Goal: Answer question/provide support

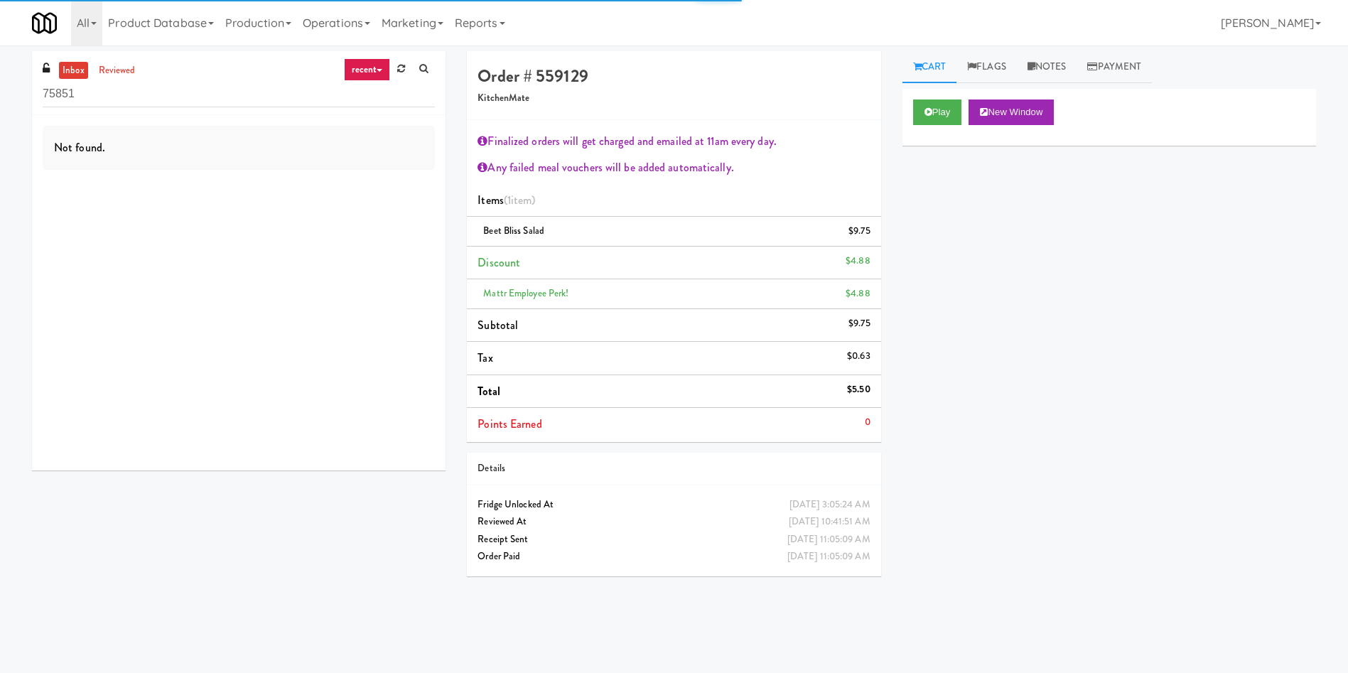
drag, startPoint x: 159, startPoint y: 96, endPoint x: 0, endPoint y: 93, distance: 159.2
click at [0, 93] on div "inbox reviewed recent all unclear take inventory issue suspicious failed recent…" at bounding box center [674, 336] width 1348 height 570
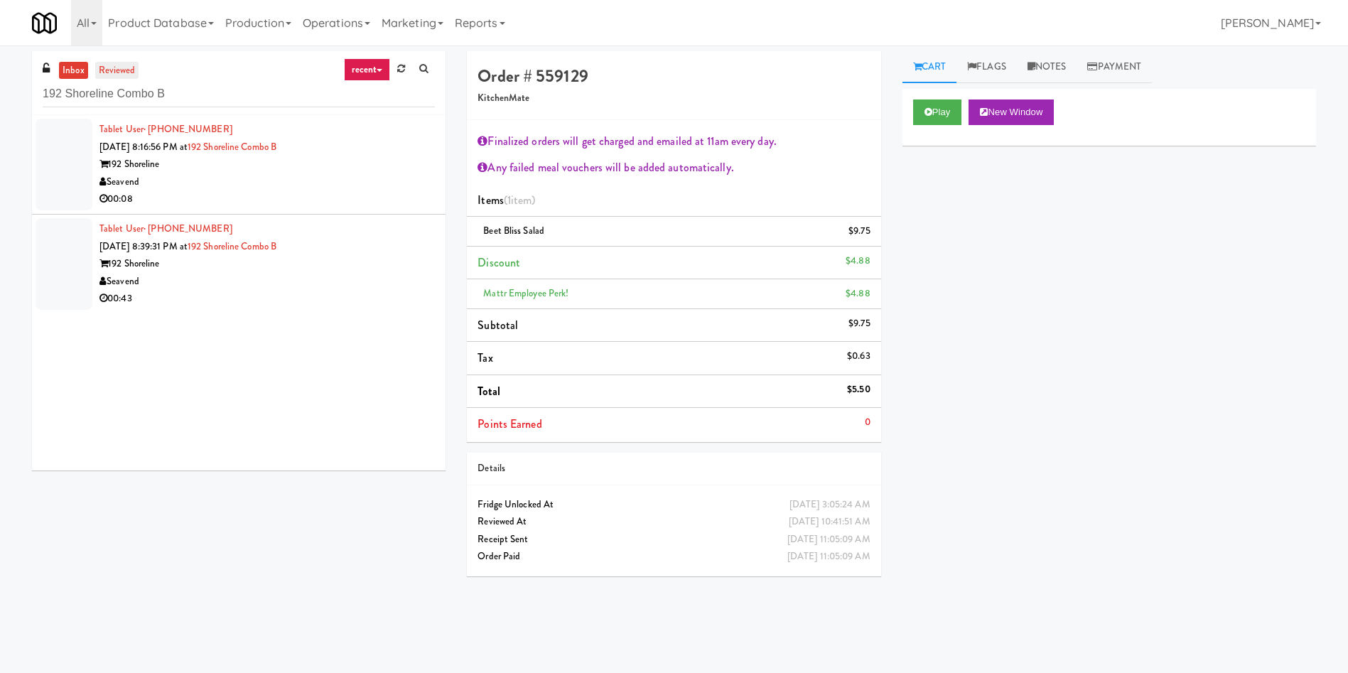
click at [131, 70] on link "reviewed" at bounding box center [117, 71] width 44 height 18
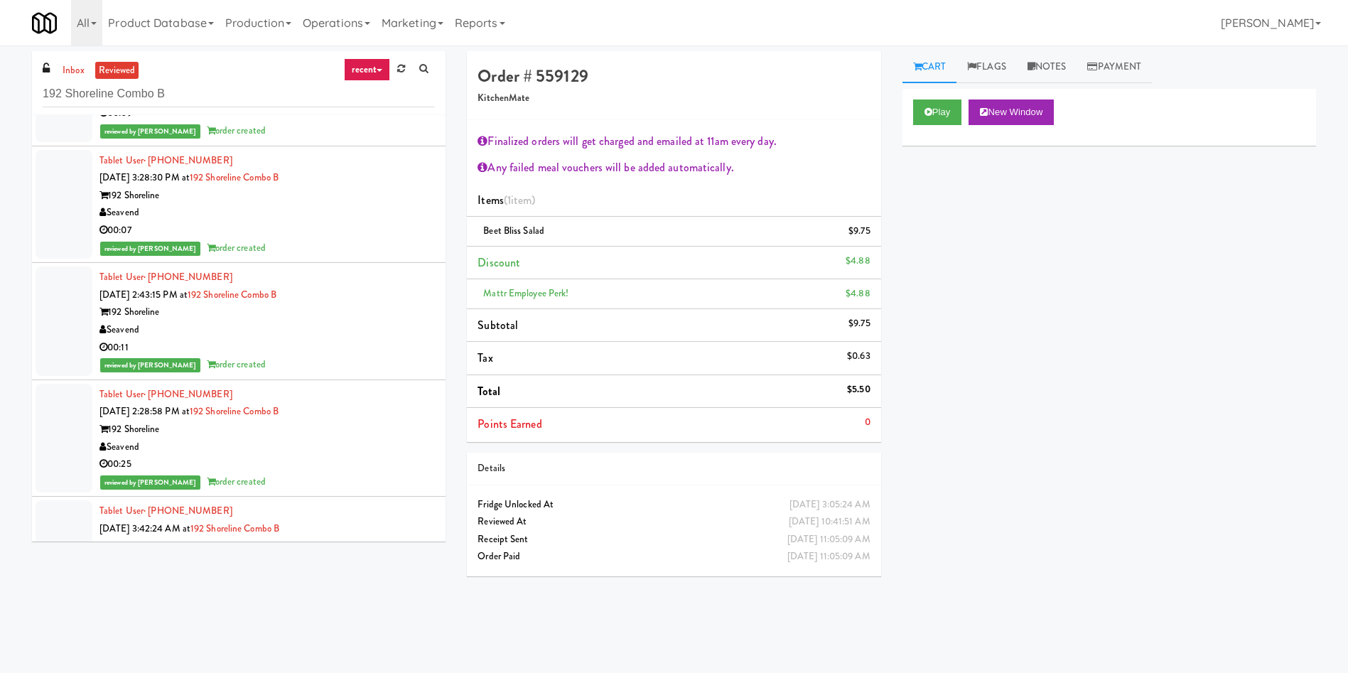
scroll to position [426, 0]
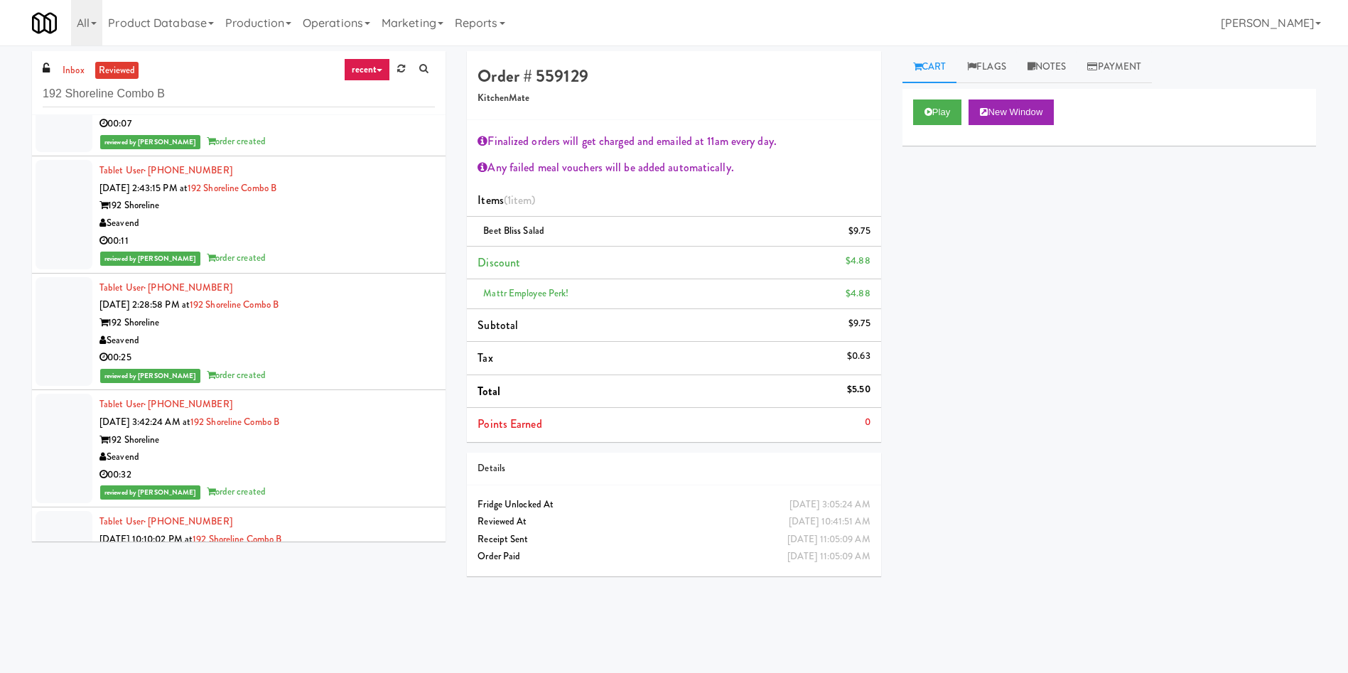
drag, startPoint x: 50, startPoint y: 328, endPoint x: 112, endPoint y: 325, distance: 61.2
click at [50, 328] on div at bounding box center [64, 331] width 57 height 109
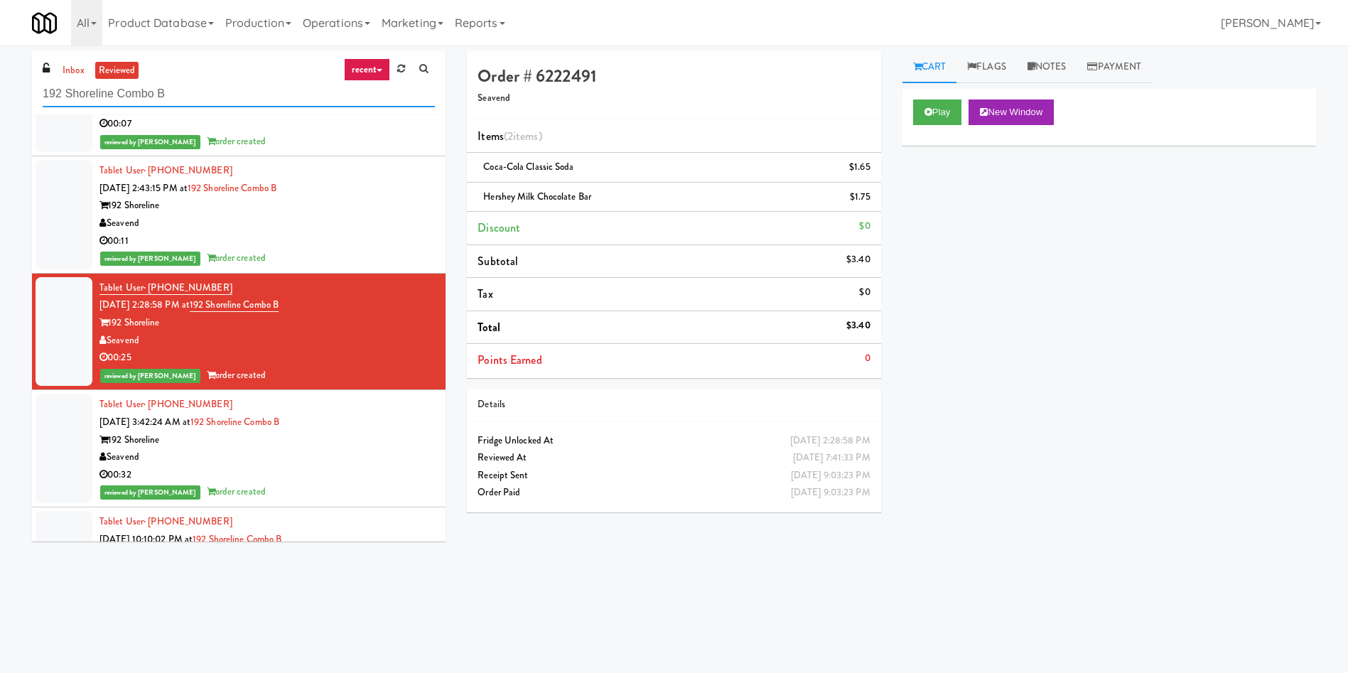
drag, startPoint x: 209, startPoint y: 89, endPoint x: 0, endPoint y: 83, distance: 208.9
click at [0, 83] on div "inbox reviewed recent all unclear take inventory issue suspicious failed recent…" at bounding box center [674, 336] width 1348 height 570
paste input "Fridge Field Two!"
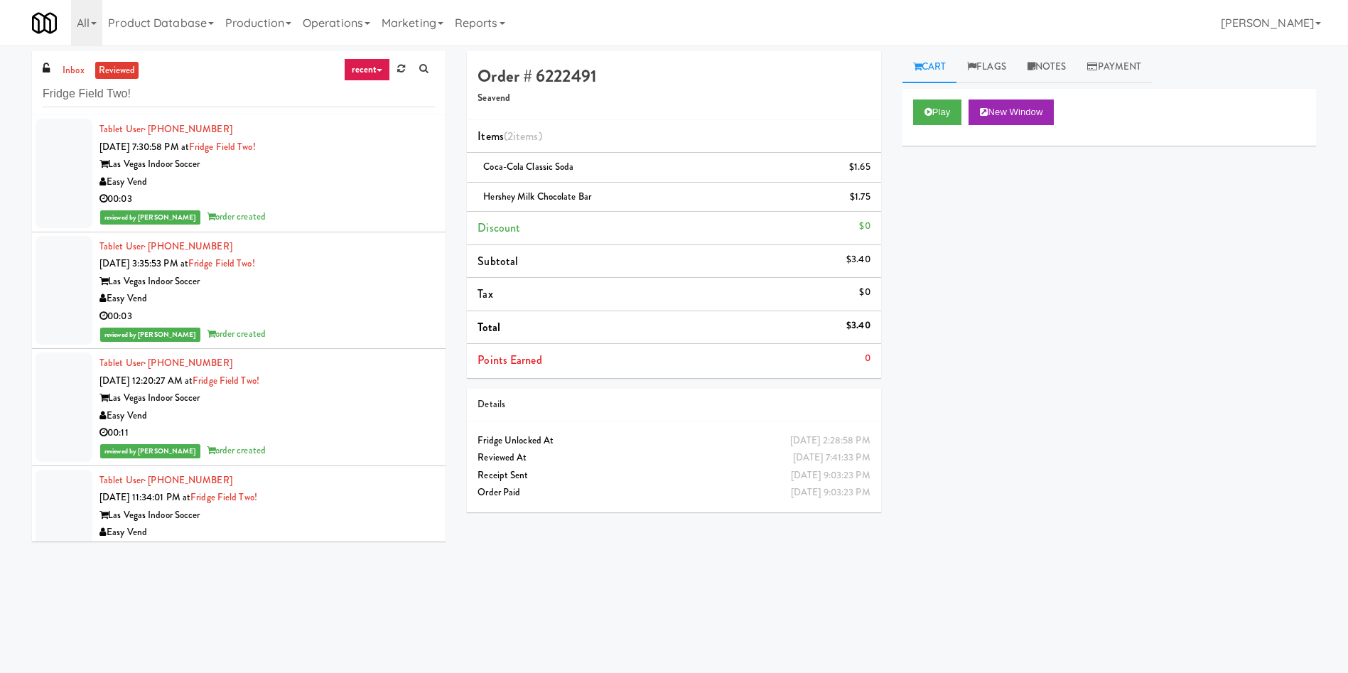
click at [69, 173] on div at bounding box center [64, 173] width 57 height 109
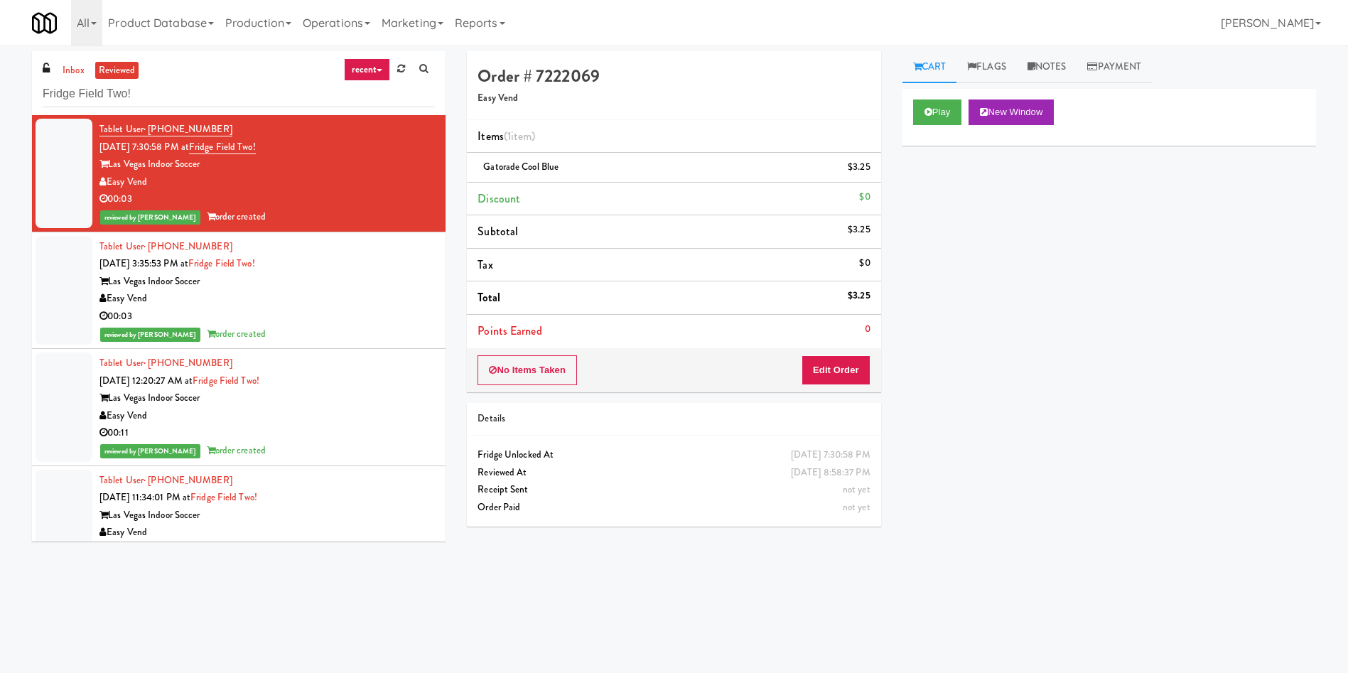
drag, startPoint x: 72, startPoint y: 70, endPoint x: 116, endPoint y: 83, distance: 45.9
click at [72, 70] on link "inbox" at bounding box center [73, 71] width 29 height 18
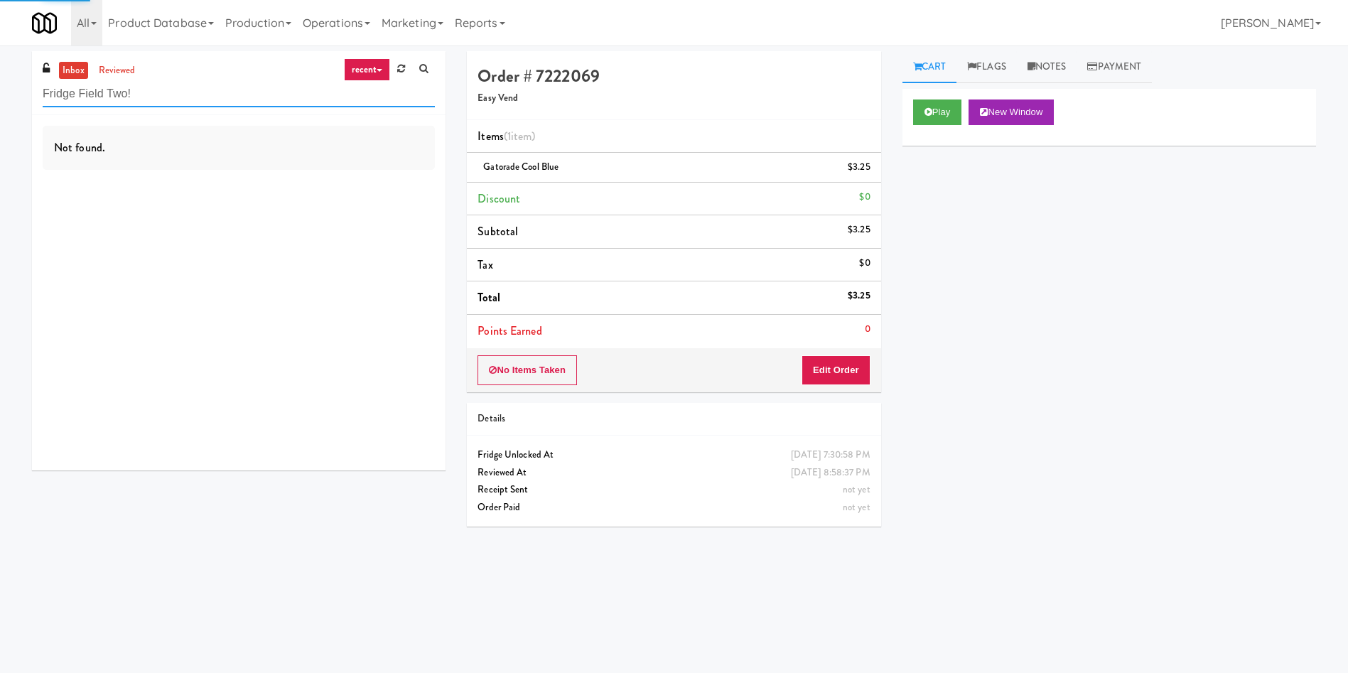
drag, startPoint x: 180, startPoint y: 94, endPoint x: 0, endPoint y: 98, distance: 180.5
click at [0, 98] on div "inbox reviewed recent all unclear take inventory issue suspicious failed recent…" at bounding box center [674, 336] width 1348 height 570
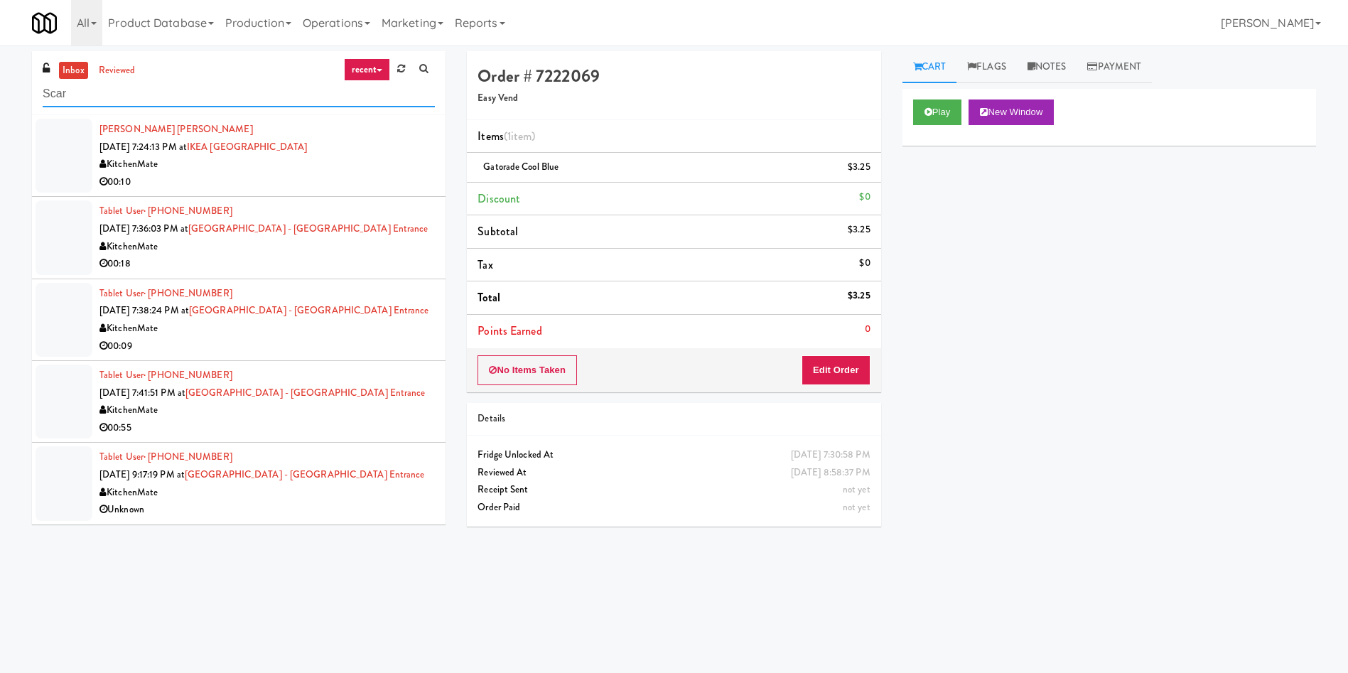
type input "Scar"
click at [67, 415] on div at bounding box center [64, 401] width 57 height 74
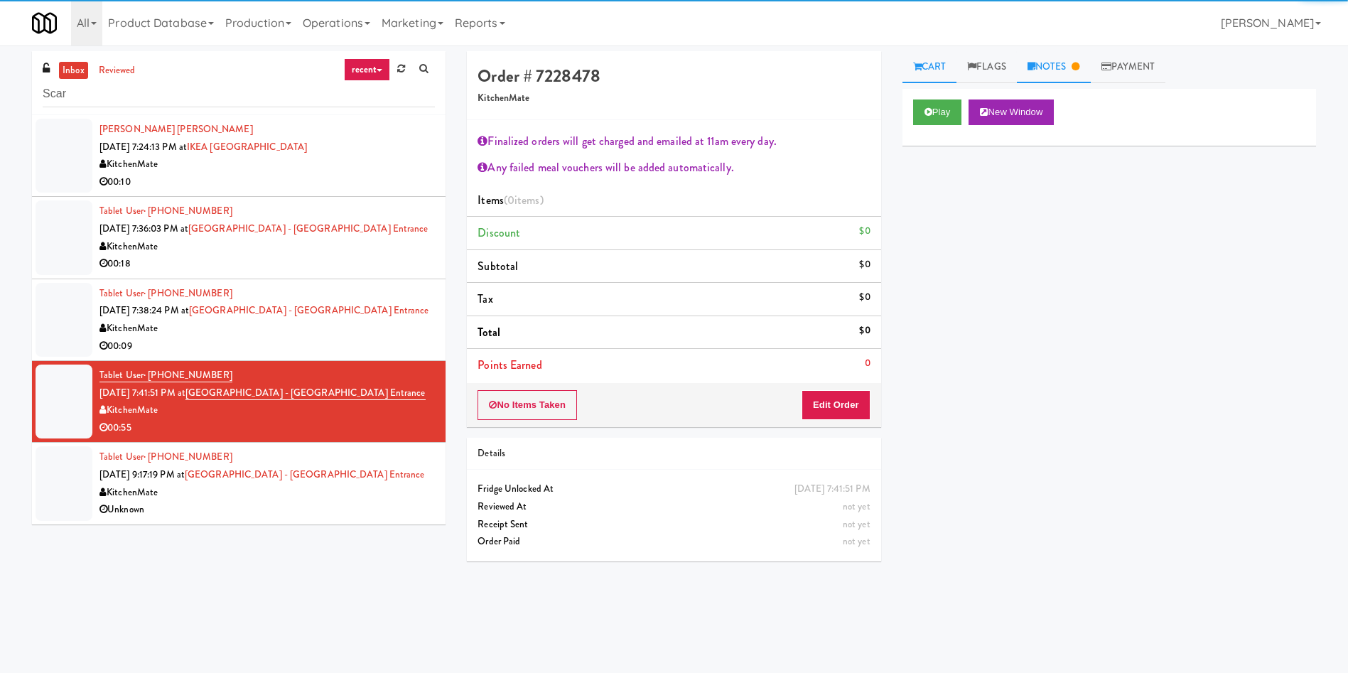
click at [1060, 73] on link "Notes" at bounding box center [1054, 67] width 74 height 32
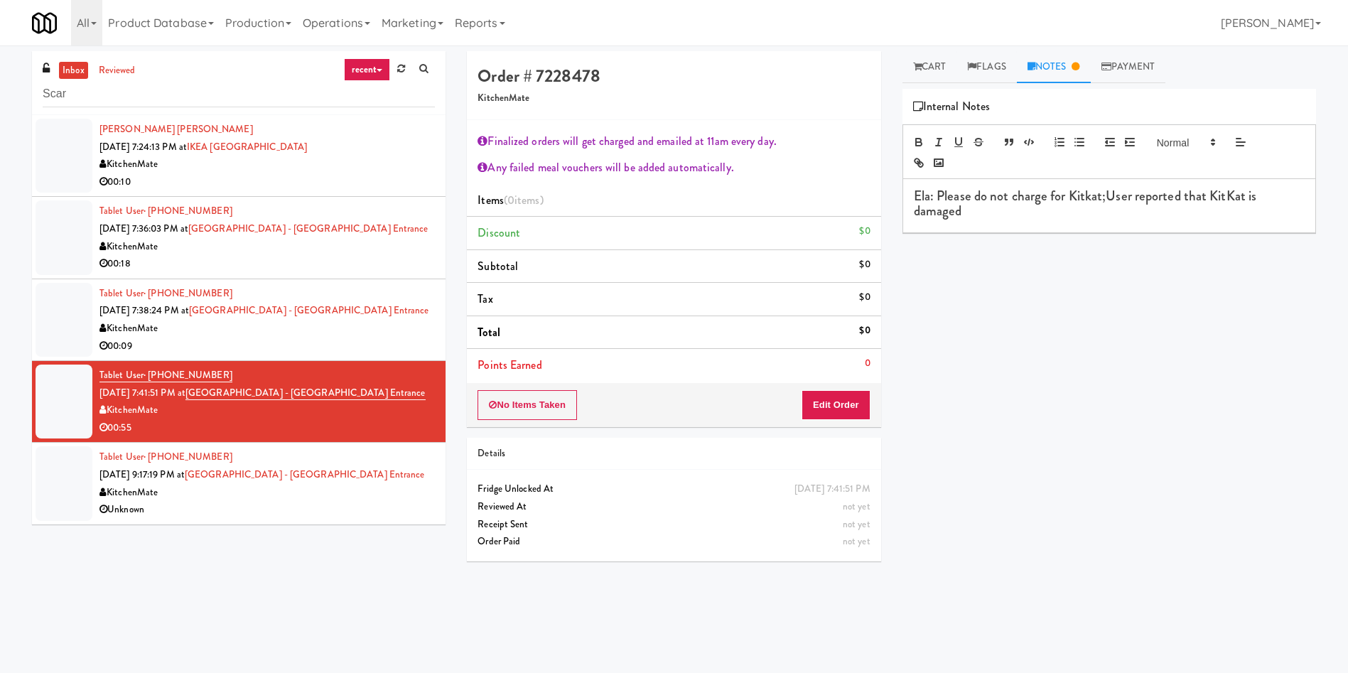
click at [1120, 225] on div "Ela: Please do not charge for Kitkat;User reported that KitKat is damaged" at bounding box center [1109, 205] width 412 height 53
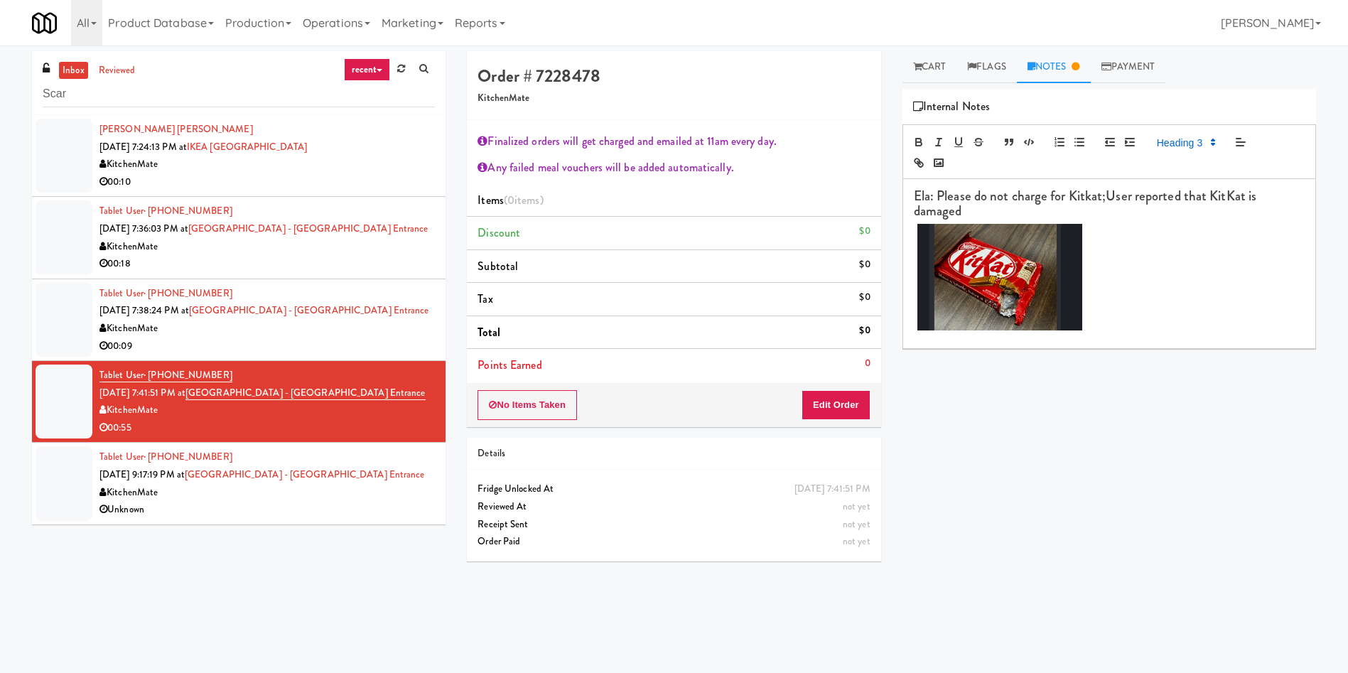
click at [1174, 287] on h3 at bounding box center [1109, 279] width 391 height 110
click at [1110, 200] on strong "Ela: Please do not charge for Kitkat;User reported that KitKat is damaged" at bounding box center [1087, 203] width 346 height 34
drag, startPoint x: 1093, startPoint y: 194, endPoint x: 1049, endPoint y: 207, distance: 45.4
click at [1093, 194] on strong "Ela: Please do not charge for Kitkat;User reported that KitKat is damaged" at bounding box center [1087, 203] width 346 height 34
click at [1130, 196] on strong "Ela: Please do not charge for KitKat;User reported that KitKat is damaged" at bounding box center [1088, 203] width 348 height 34
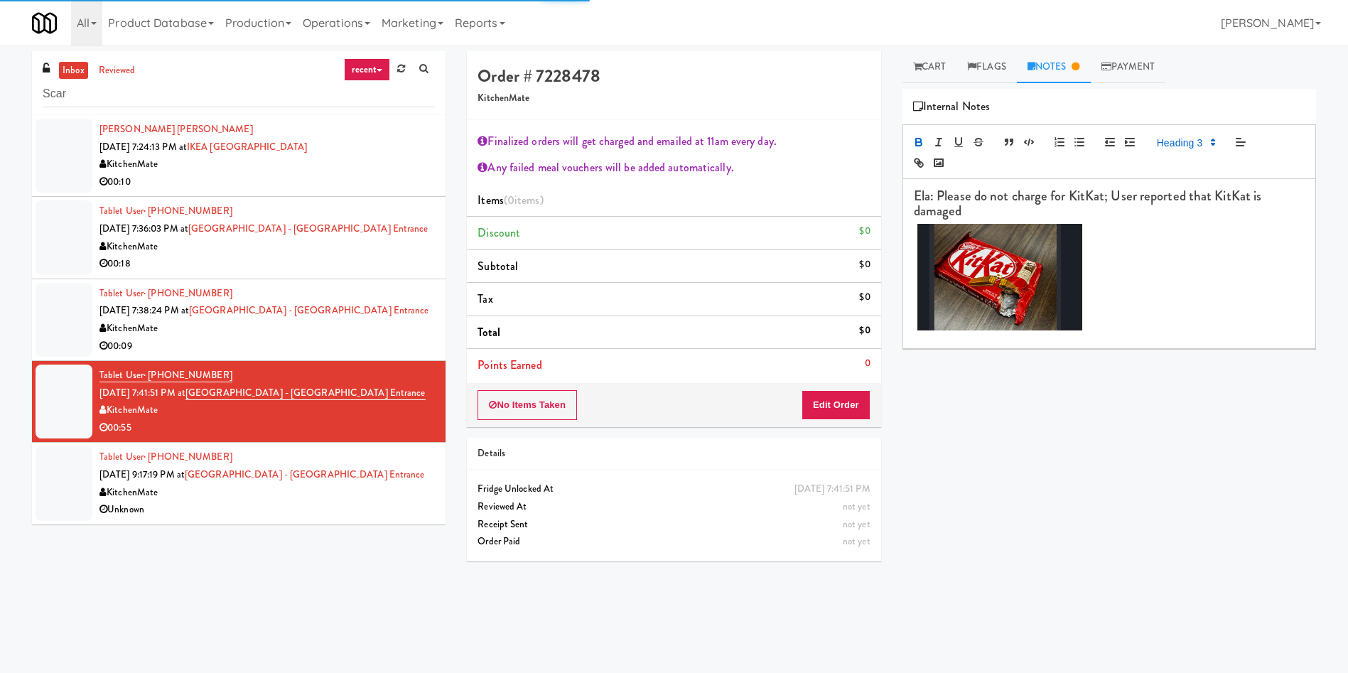
click at [1162, 236] on h3 at bounding box center [1109, 279] width 391 height 110
click at [1212, 472] on div "Play New Window Primary Flag Clear Flag if unable to determine what was taken o…" at bounding box center [1108, 355] width 413 height 533
click at [1132, 200] on strong "Ela: Please do not charge for KitKat; User reported that KitKat is damaged" at bounding box center [1089, 203] width 351 height 34
click at [1174, 447] on div "Play New Window Primary Flag Clear Flag if unable to determine what was taken o…" at bounding box center [1108, 355] width 413 height 533
click at [67, 481] on div at bounding box center [64, 483] width 57 height 74
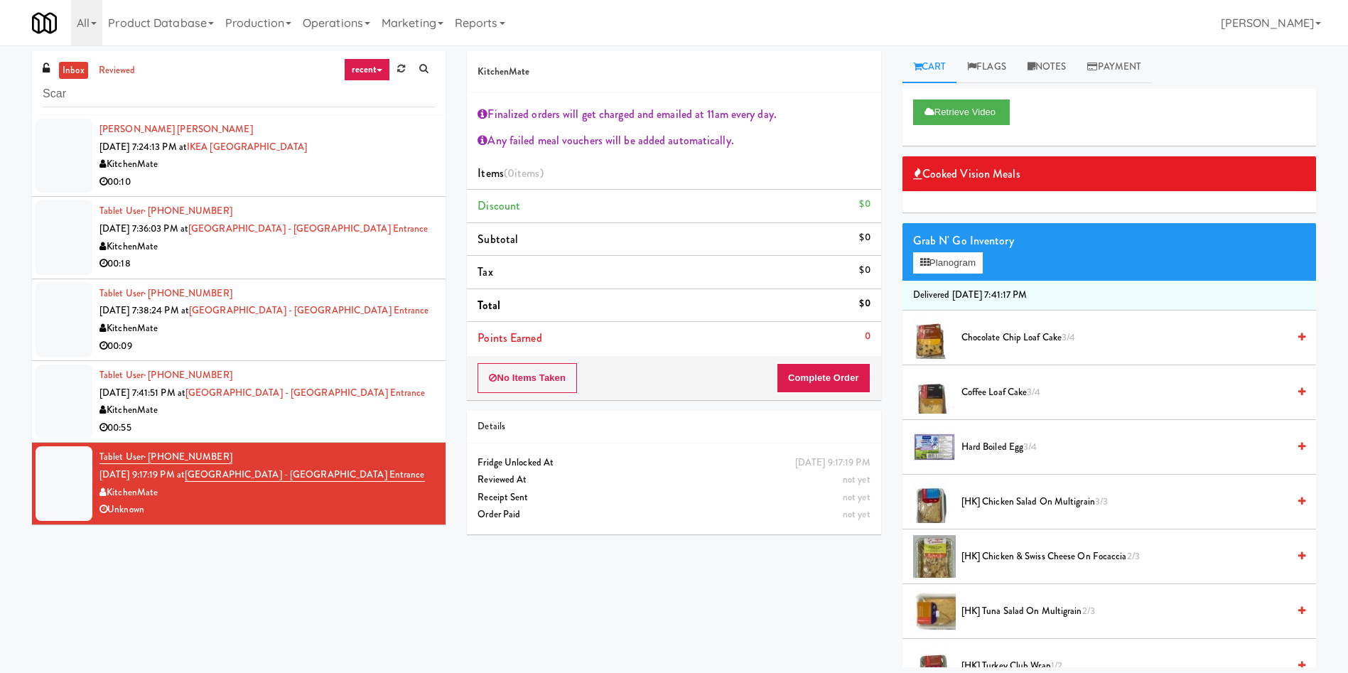
click at [82, 405] on div at bounding box center [64, 401] width 57 height 74
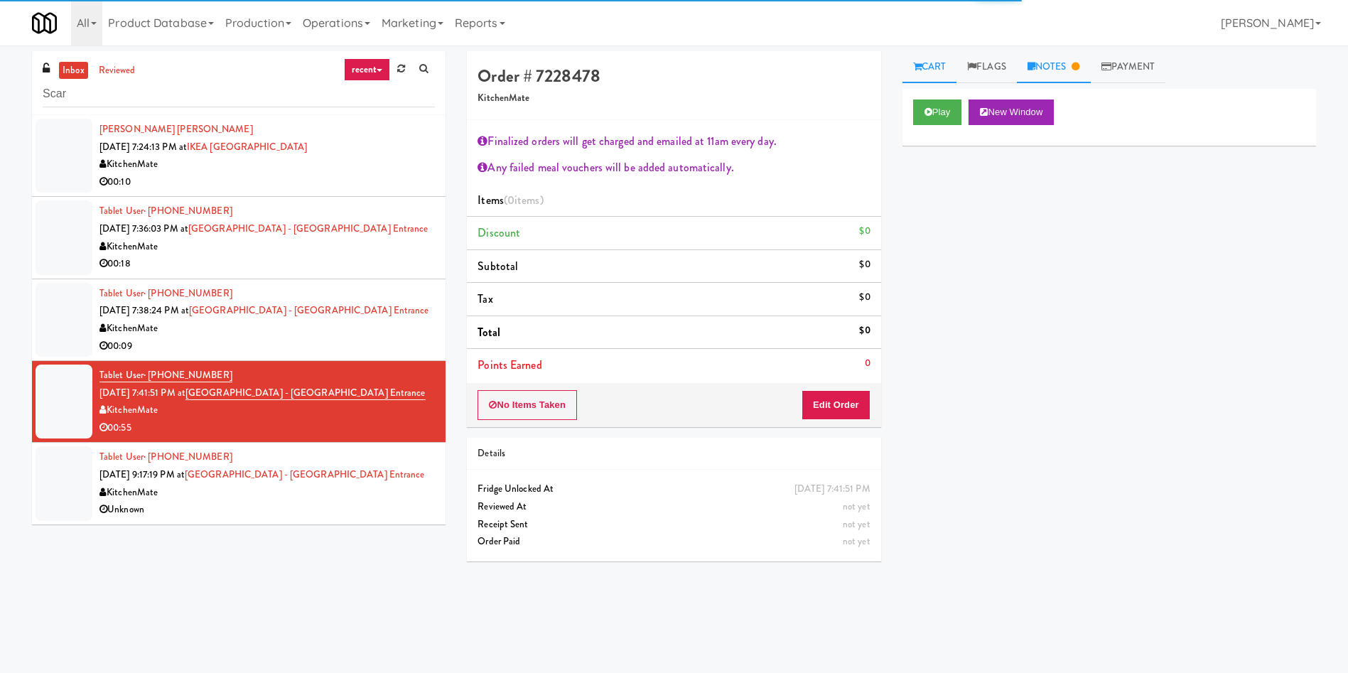
click at [1051, 70] on link "Notes" at bounding box center [1054, 67] width 74 height 32
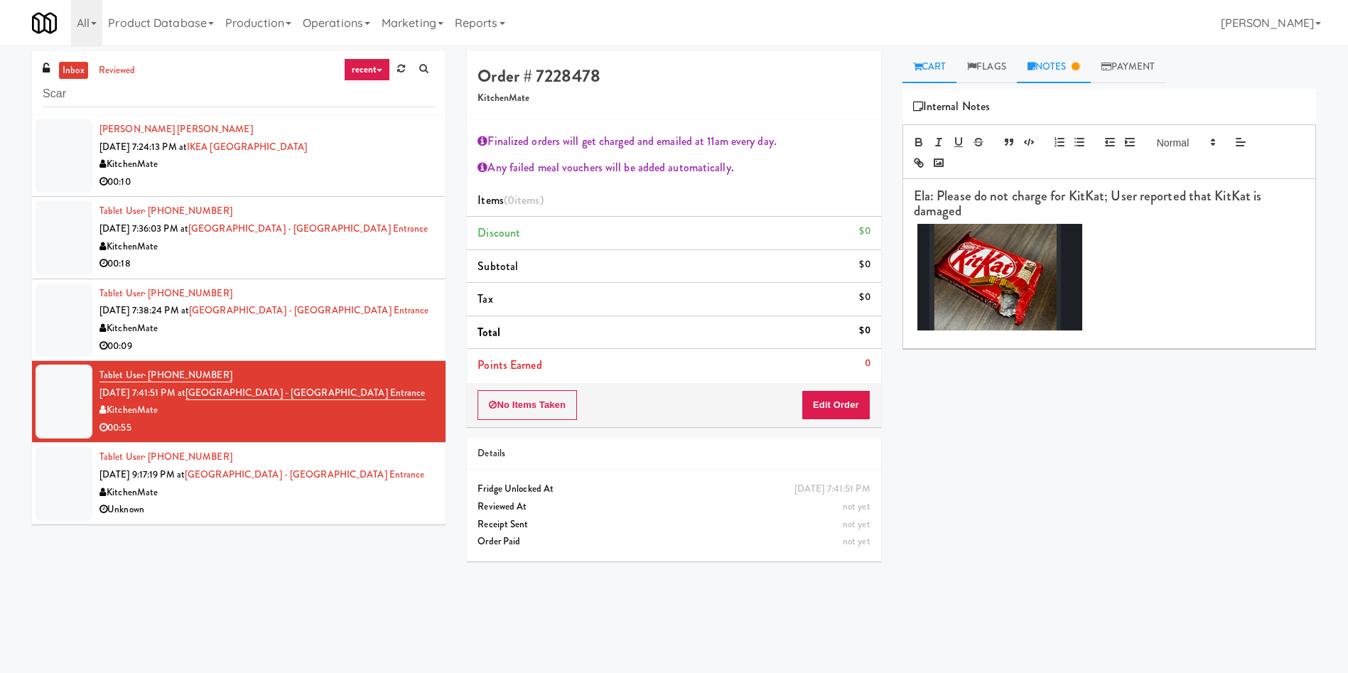
click at [943, 73] on link "Cart" at bounding box center [929, 67] width 55 height 32
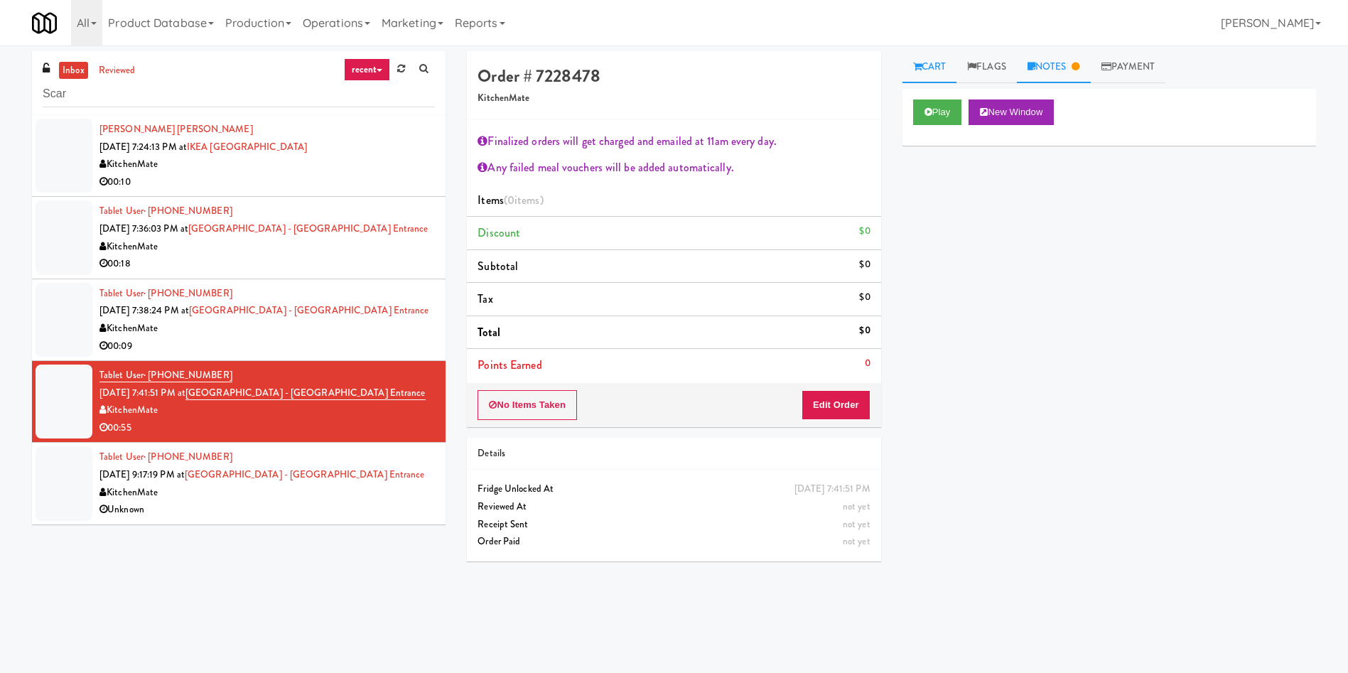
click at [1069, 63] on link "Notes" at bounding box center [1054, 67] width 74 height 32
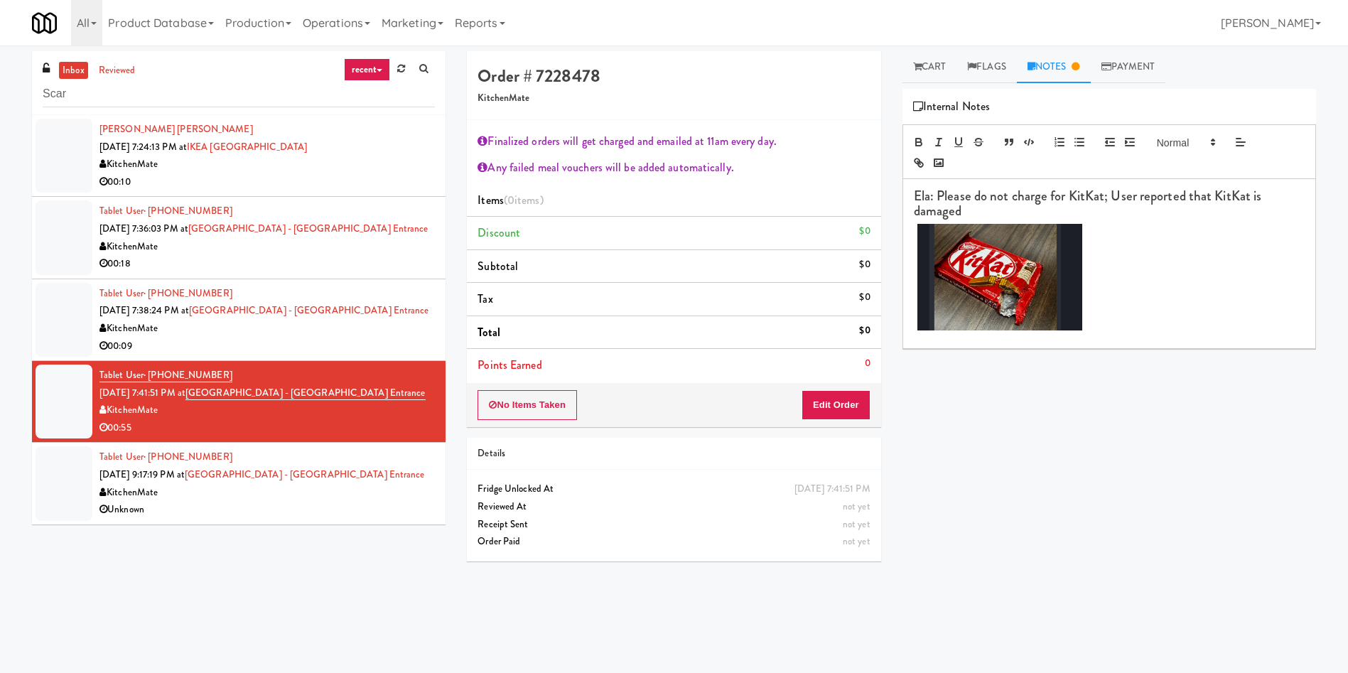
click at [1074, 496] on div "Play New Window Primary Flag Clear Flag if unable to determine what was taken o…" at bounding box center [1108, 355] width 413 height 533
click at [1019, 467] on div "Play New Window Primary Flag Clear Flag if unable to determine what was taken o…" at bounding box center [1108, 355] width 413 height 533
click at [927, 63] on link "Cart" at bounding box center [929, 67] width 55 height 32
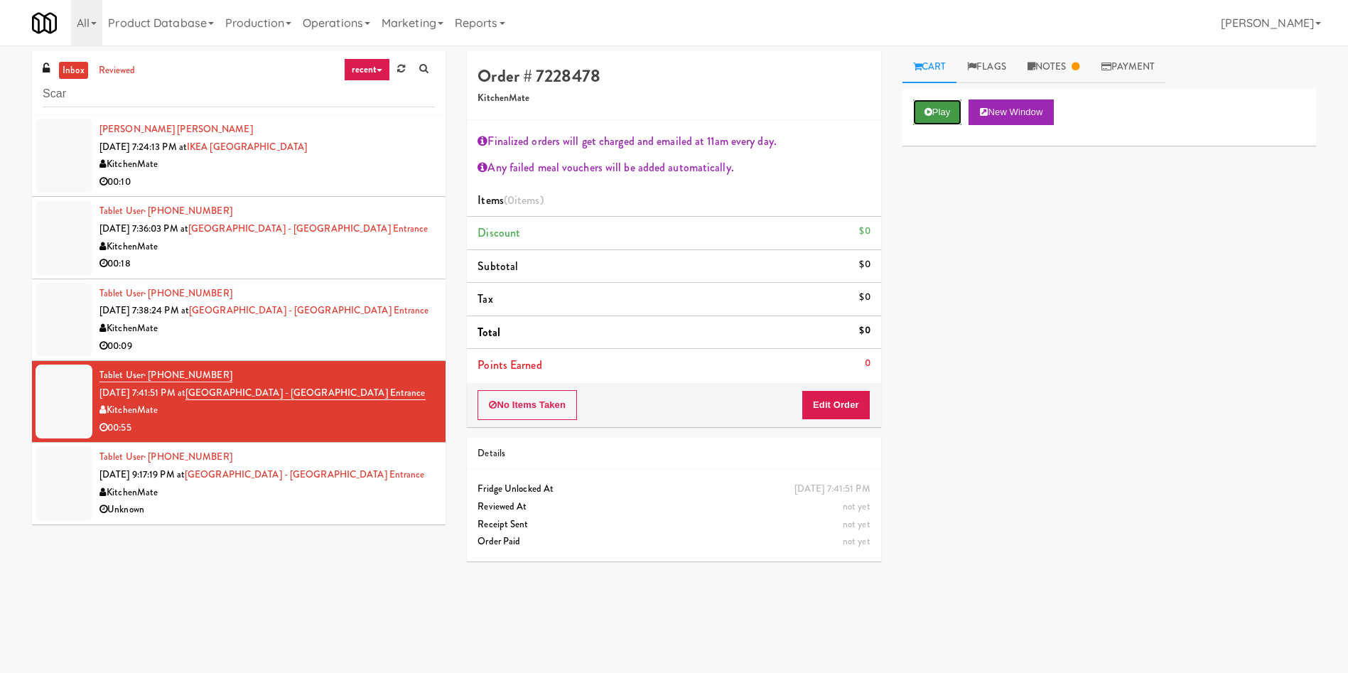
click at [945, 119] on button "Play" at bounding box center [937, 112] width 49 height 26
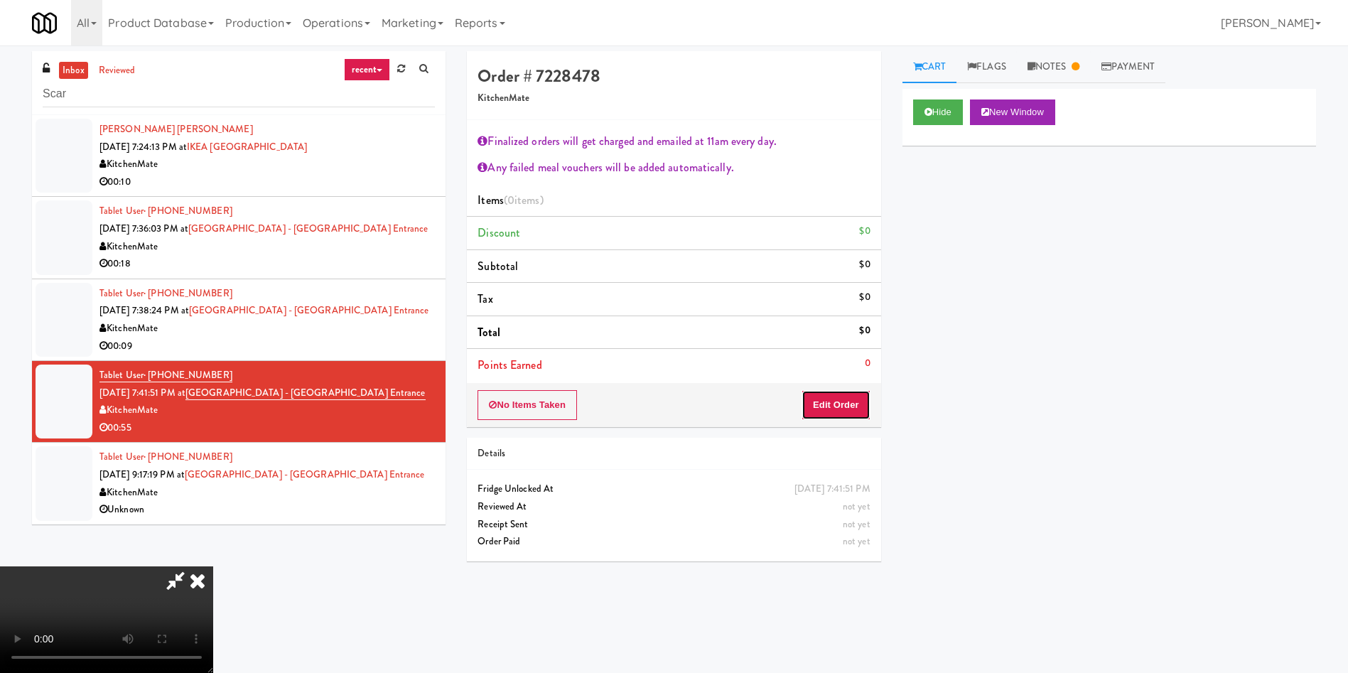
click at [823, 409] on button "Edit Order" at bounding box center [835, 405] width 69 height 30
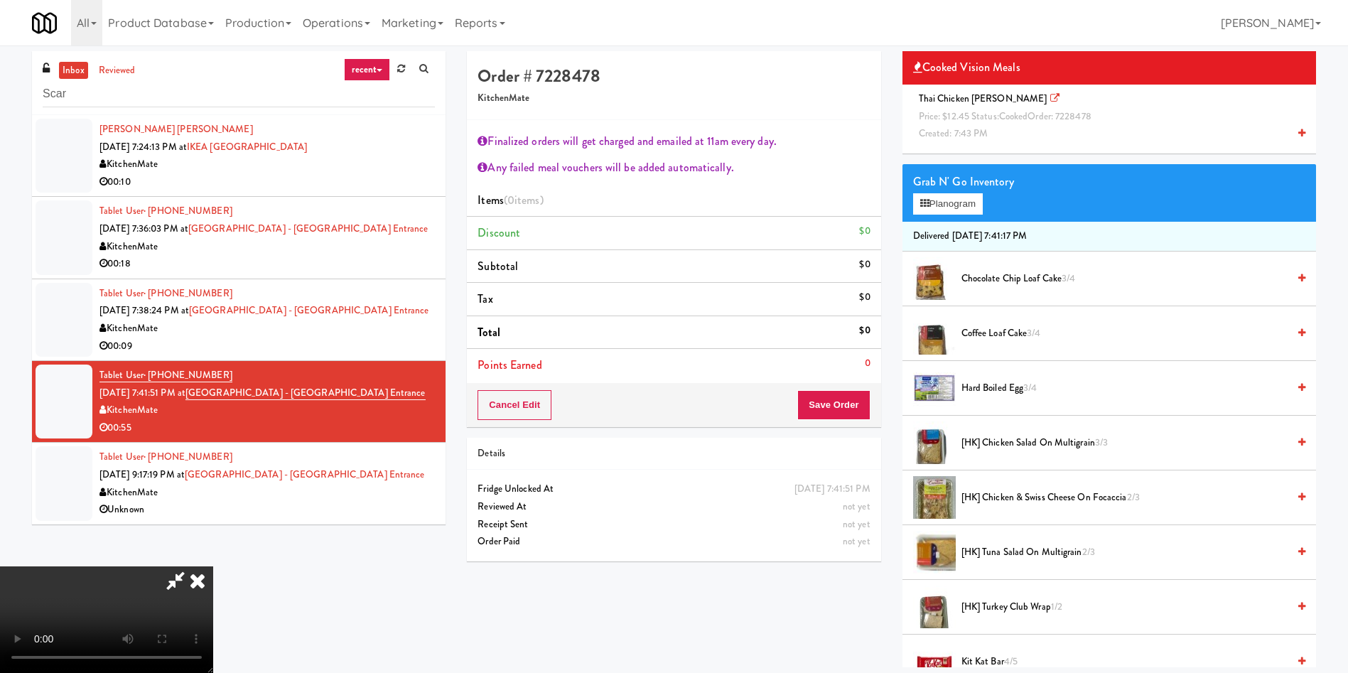
click at [192, 566] on icon at bounding box center [175, 580] width 33 height 28
click at [213, 566] on icon at bounding box center [197, 580] width 31 height 28
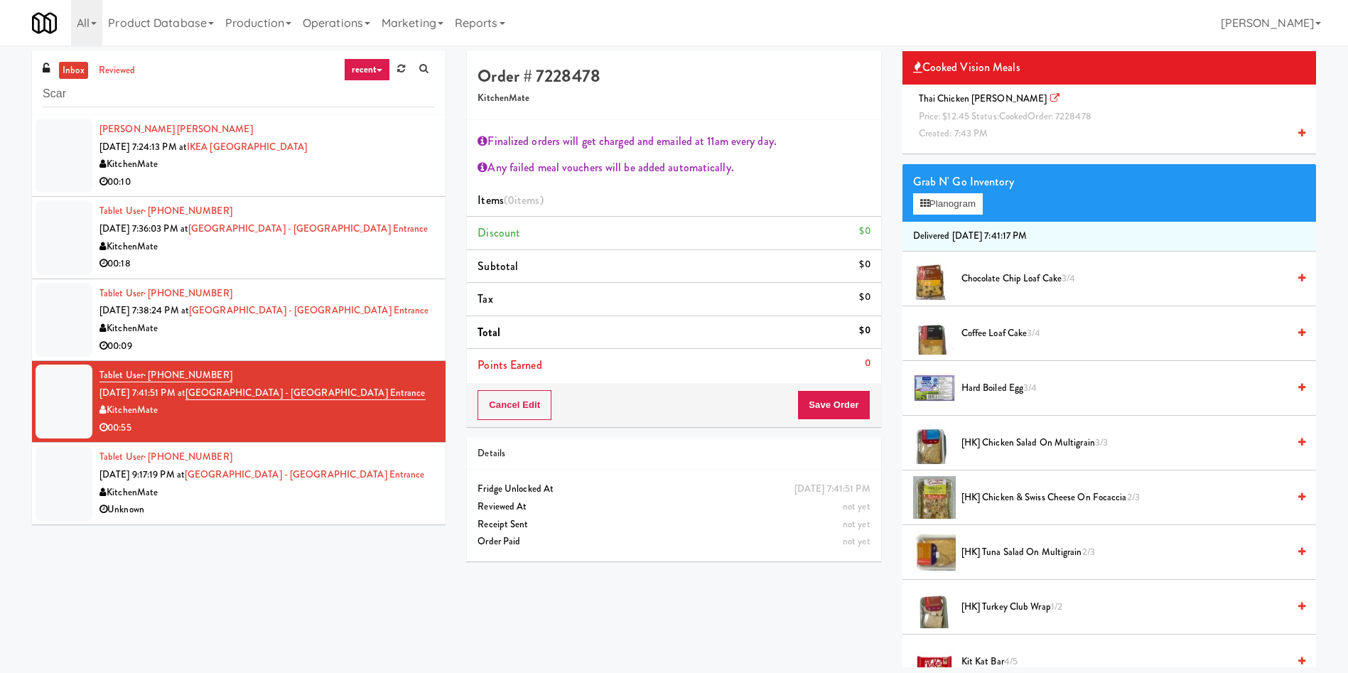
click at [68, 66] on link "inbox" at bounding box center [73, 71] width 29 height 18
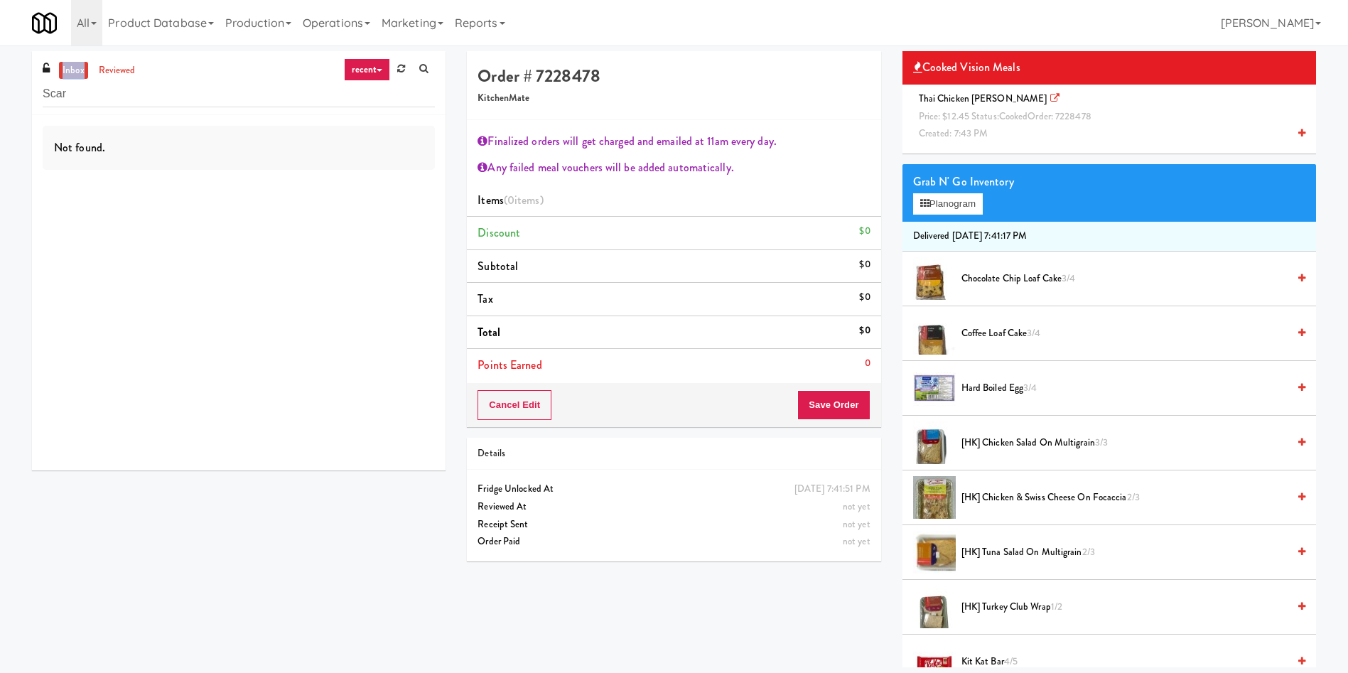
click at [68, 66] on link "inbox" at bounding box center [73, 71] width 29 height 18
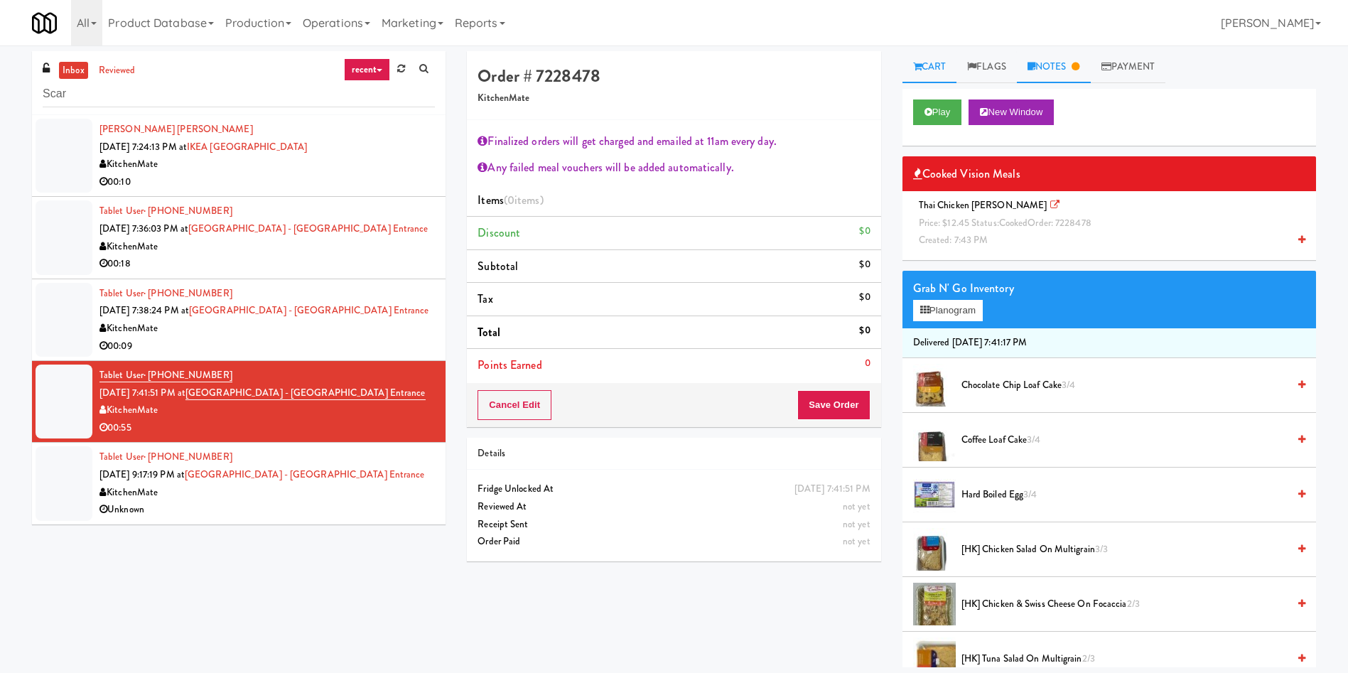
click at [1048, 65] on link "Notes" at bounding box center [1054, 67] width 74 height 32
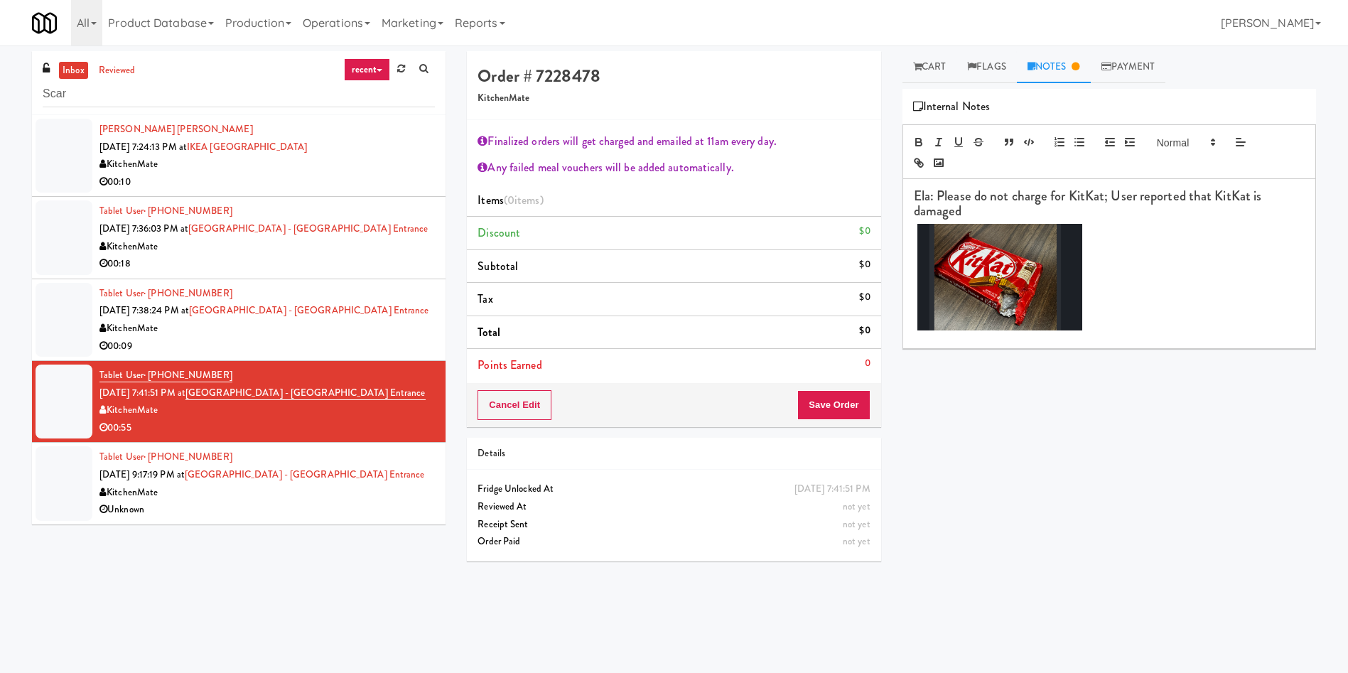
click at [808, 113] on div "Order # 7228478 KitchenMate" at bounding box center [673, 85] width 413 height 69
click at [1046, 423] on div "Play New Window Cooked Vision Meals Thai Chicken [PERSON_NAME] Price: $12.45 St…" at bounding box center [1108, 355] width 413 height 533
click at [1130, 374] on div "Play New Window Cooked Vision Meals Thai Chicken [PERSON_NAME] Price: $12.45 St…" at bounding box center [1108, 355] width 413 height 533
click at [1129, 375] on div "Play New Window Cooked Vision Meals Thai Chicken [PERSON_NAME] Price: $12.45 St…" at bounding box center [1108, 355] width 413 height 533
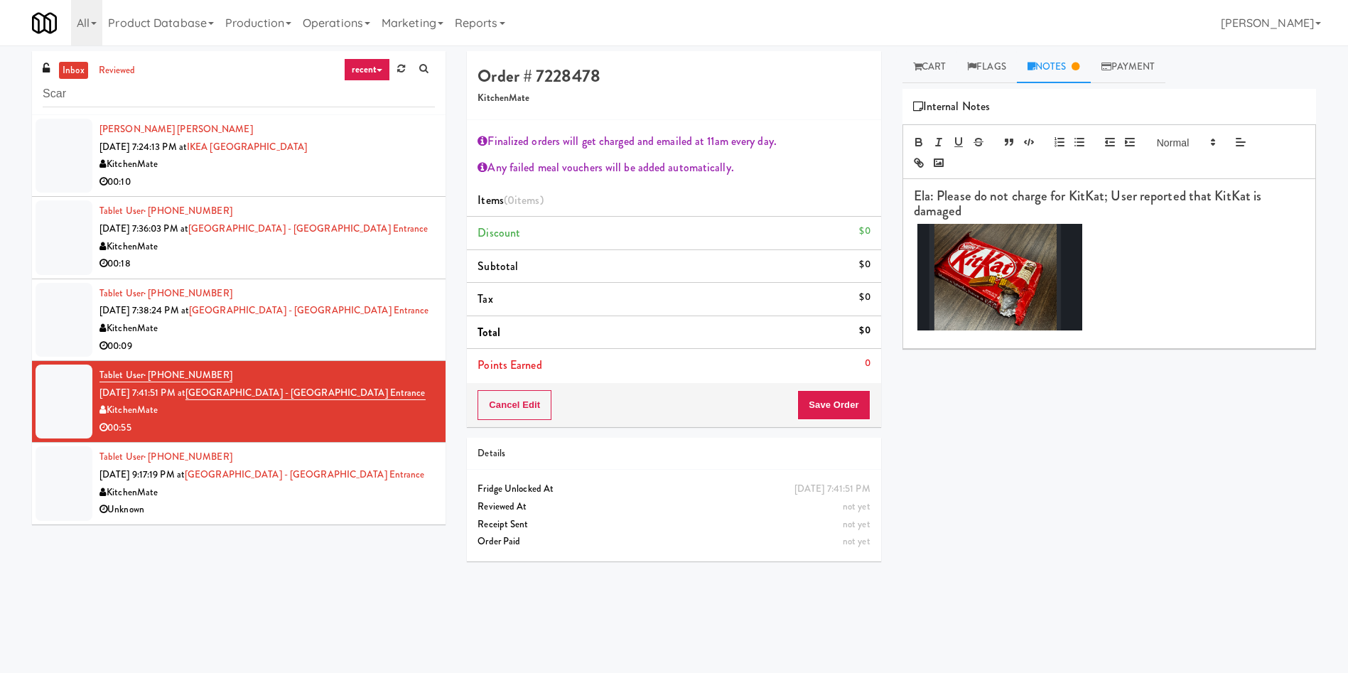
click at [1073, 206] on h3 "Ela: Please do not charge for KitKat; User reported that KitKat is damaged" at bounding box center [1109, 204] width 391 height 30
click at [971, 210] on strong "Ela: Please do not charge for KitKat; User reported that KitKat is damaged (Cha…" at bounding box center [1089, 203] width 351 height 34
click at [1083, 212] on strong "Ela: Please do not charge for KitKat; User reported that KitKat is damaged (Ple…" at bounding box center [1089, 203] width 351 height 34
click at [1084, 212] on strong "Ela: Please do not charge for KitKat; User reported that KitKat is damaged (Ple…" at bounding box center [1089, 203] width 351 height 34
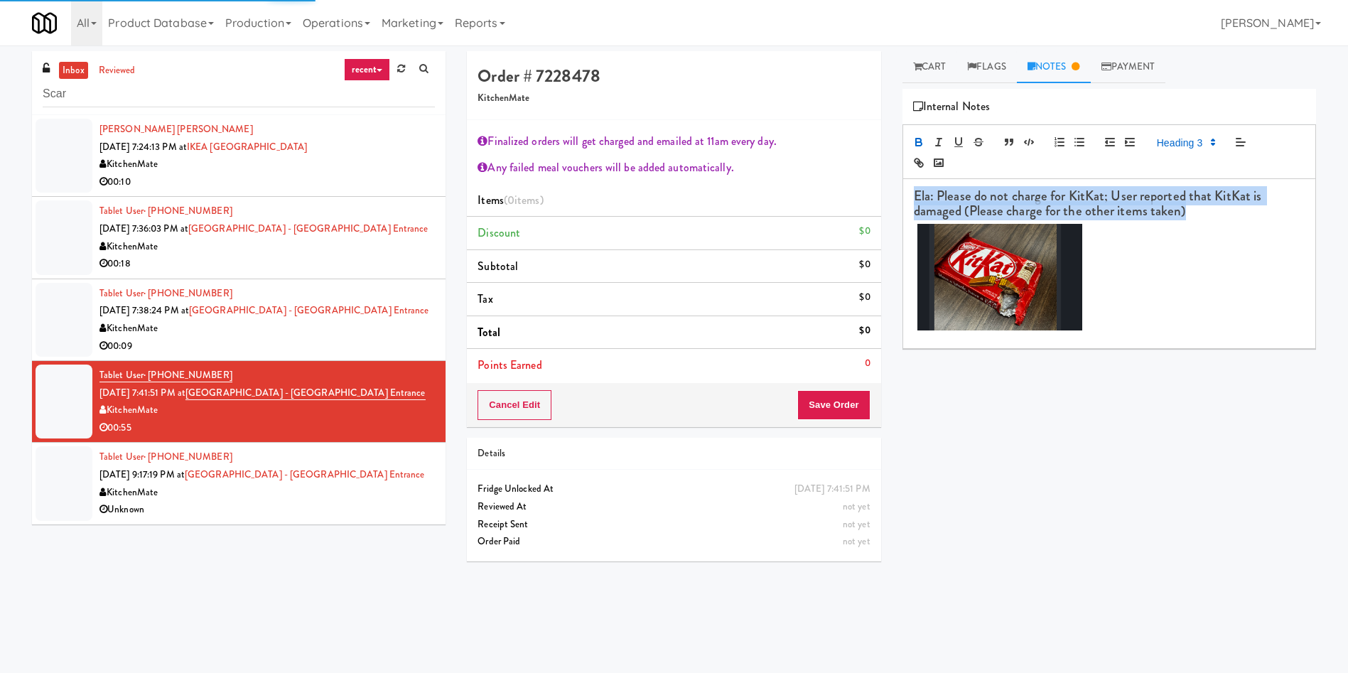
drag, startPoint x: 1201, startPoint y: 209, endPoint x: 895, endPoint y: 190, distance: 306.0
click at [895, 190] on div "Cart Flags Notes Payment Play New Window Cooked Vision Meals Thai Chicken [PERS…" at bounding box center [1109, 336] width 435 height 570
copy strong "Ela: Please do not charge for KitKat; User reported that KitKat is damaged (Ple…"
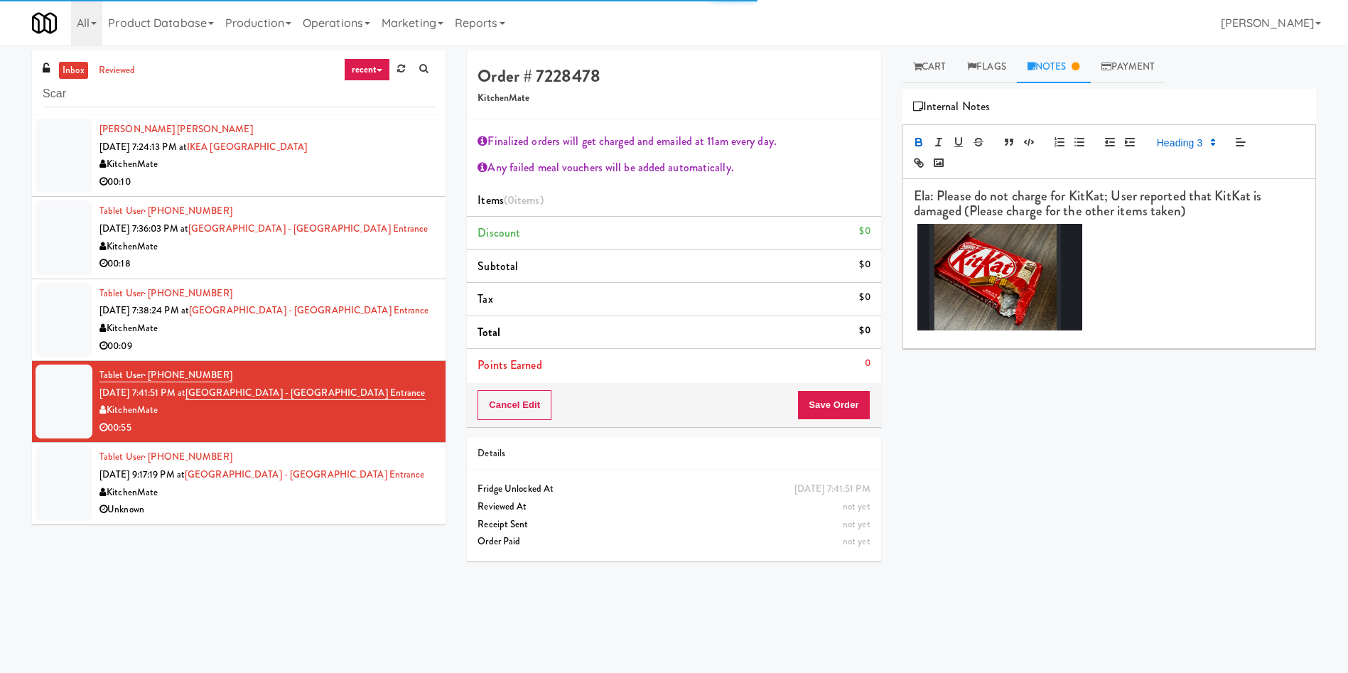
click at [1186, 233] on h3 at bounding box center [1109, 279] width 391 height 110
drag, startPoint x: 1196, startPoint y: 212, endPoint x: 963, endPoint y: 215, distance: 233.0
click at [963, 215] on h3 "Ela: Please do not charge for KitKat; User reported that KitKat is damaged (Ple…" at bounding box center [1109, 204] width 391 height 30
click at [1214, 208] on h3 "Ela: Please do not charge for KitKat; User reported that KitKat is damaged (Kin…" at bounding box center [1109, 204] width 391 height 30
drag, startPoint x: 1201, startPoint y: 213, endPoint x: 961, endPoint y: 217, distance: 240.2
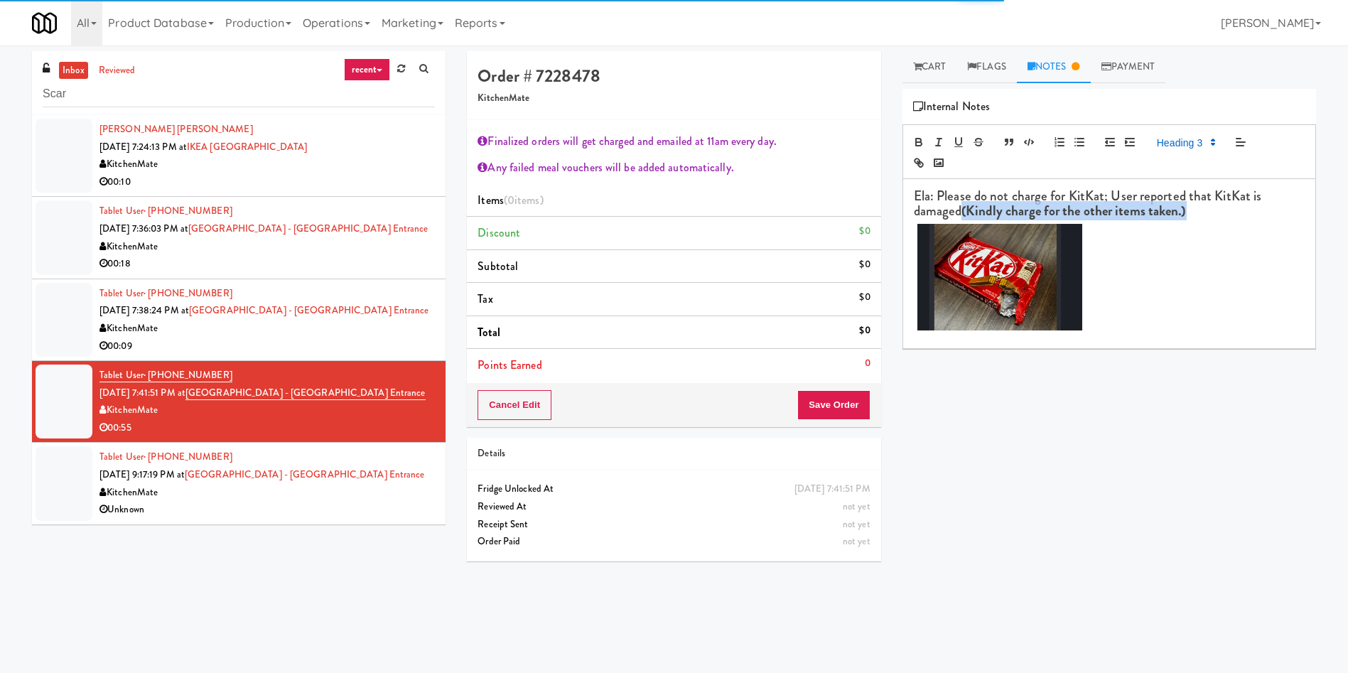
click at [961, 217] on h3 "Ela: Please do not charge for KitKat; User reported that KitKat is damaged (Kin…" at bounding box center [1109, 204] width 391 height 30
click at [940, 143] on icon "button" at bounding box center [938, 142] width 13 height 13
click at [1203, 216] on h3 "Ela: Please do not charge for KitKat; User reported that KitKat is damaged (Kin…" at bounding box center [1109, 204] width 391 height 30
click at [1203, 426] on div "Play New Window Cooked Vision Meals Thai Chicken [PERSON_NAME] Price: $12.45 St…" at bounding box center [1108, 355] width 413 height 533
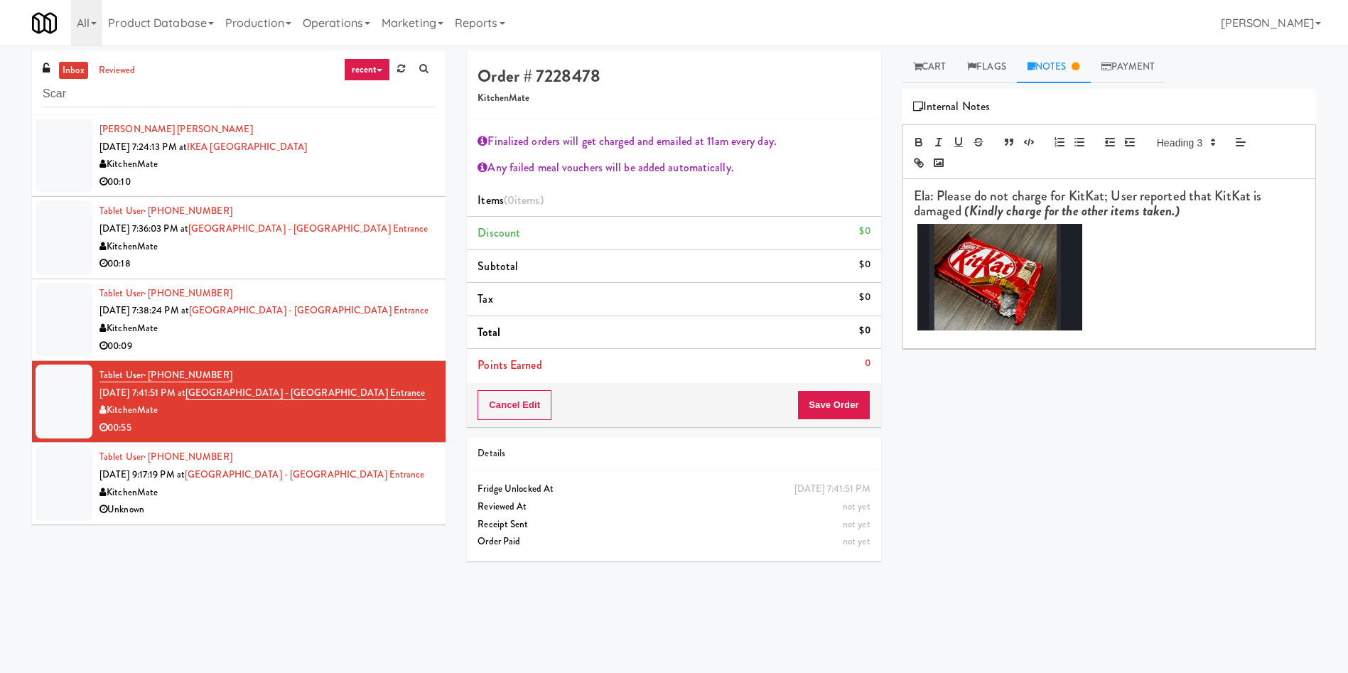
click at [1025, 561] on div "Play New Window Cooked Vision Meals Thai Chicken [PERSON_NAME] Price: $12.45 St…" at bounding box center [1108, 355] width 413 height 533
click at [1296, 443] on div "Play New Window Cooked Vision Meals Thai Chicken [PERSON_NAME] Price: $12.45 St…" at bounding box center [1108, 355] width 413 height 533
click at [1286, 443] on div "Play New Window Cooked Vision Meals Thai Chicken [PERSON_NAME] Price: $12.45 St…" at bounding box center [1108, 355] width 413 height 533
